Goal: Navigation & Orientation: Find specific page/section

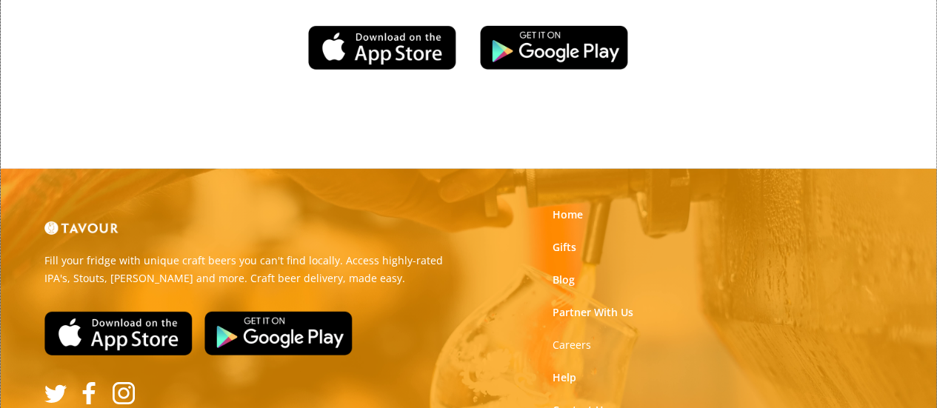
scroll to position [2418, 0]
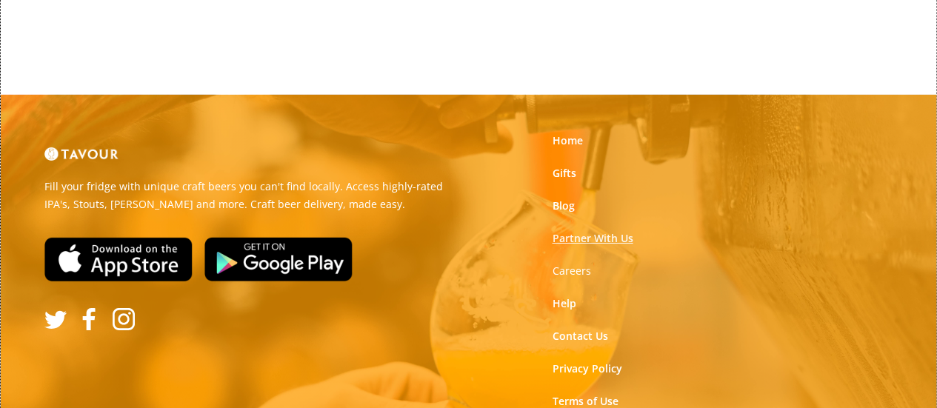
click at [606, 231] on link "Partner With Us" at bounding box center [592, 238] width 81 height 15
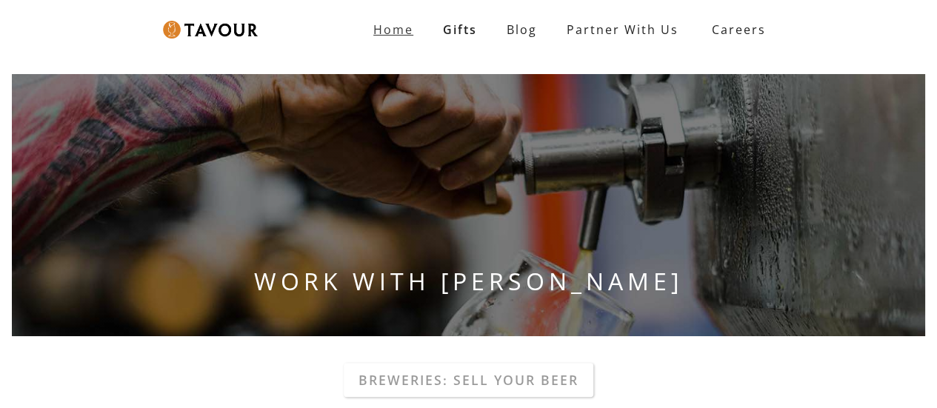
click at [398, 26] on strong "Home" at bounding box center [393, 29] width 40 height 16
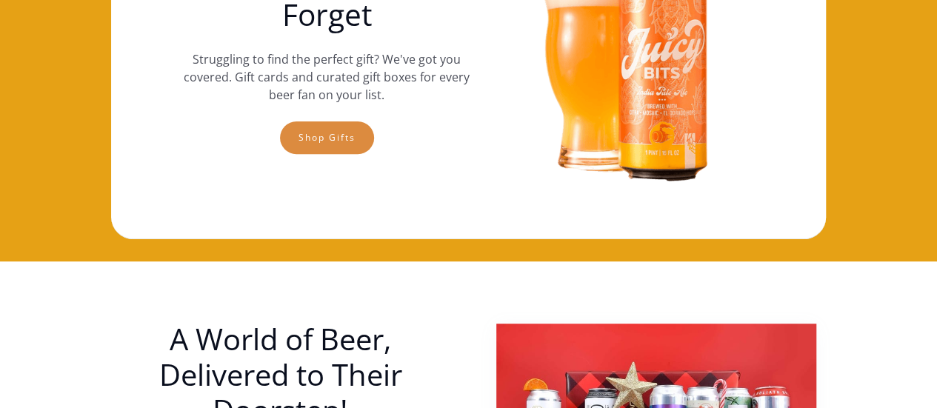
click at [313, 126] on link "Shop gifts" at bounding box center [327, 138] width 94 height 33
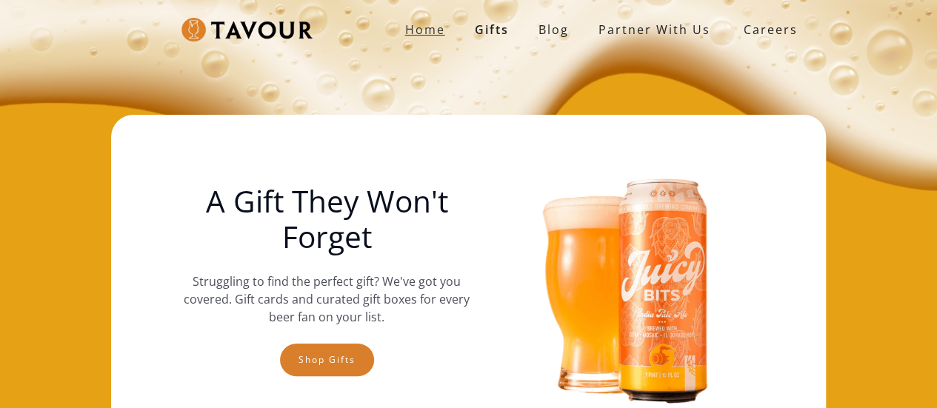
click at [430, 21] on strong "Home" at bounding box center [425, 29] width 40 height 16
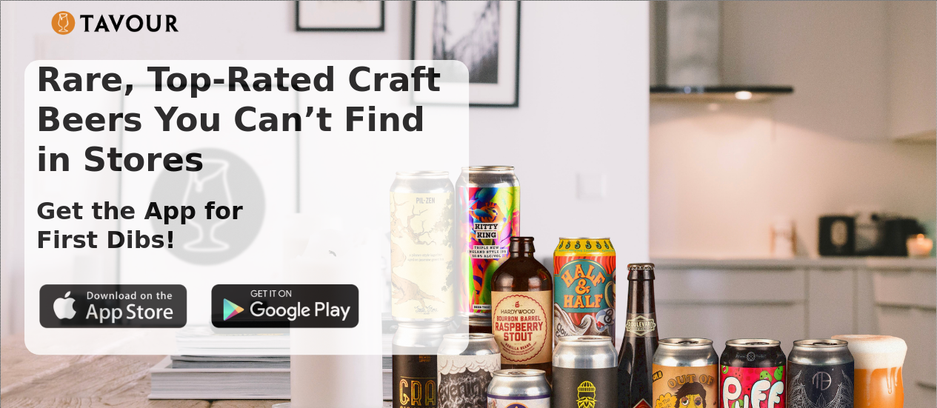
click at [97, 319] on img at bounding box center [113, 306] width 148 height 44
